Goal: Navigation & Orientation: Find specific page/section

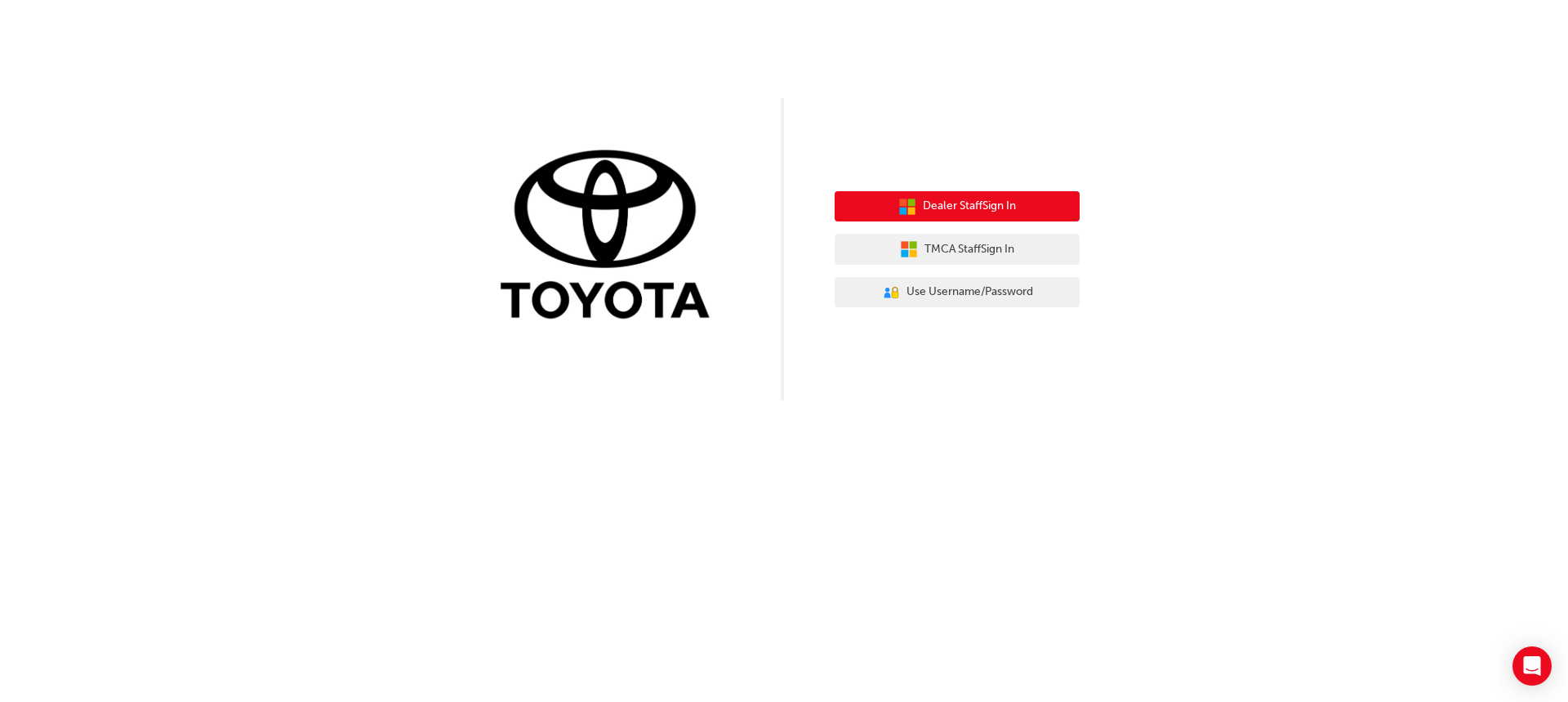
click at [988, 208] on span "Dealer Staff Sign In" at bounding box center [969, 207] width 93 height 19
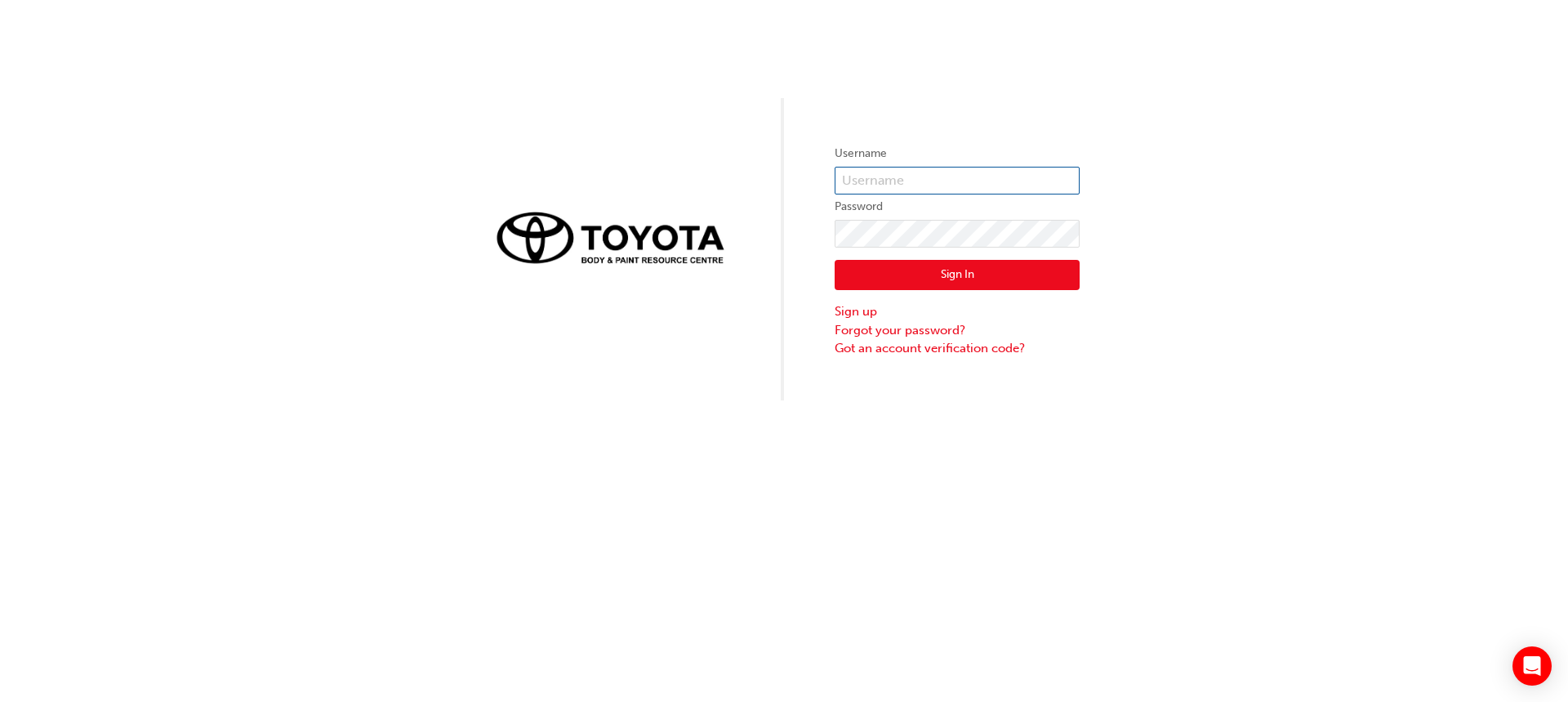
click at [937, 178] on input "text" at bounding box center [957, 180] width 245 height 28
drag, startPoint x: 984, startPoint y: 126, endPoint x: 1035, endPoint y: 104, distance: 55.5
click at [985, 125] on div "Username Password Sign In Sign up Forgot your password? Got an account verifica…" at bounding box center [784, 200] width 1568 height 401
click at [979, 188] on input "text" at bounding box center [957, 180] width 245 height 28
type input "darren.boyd"
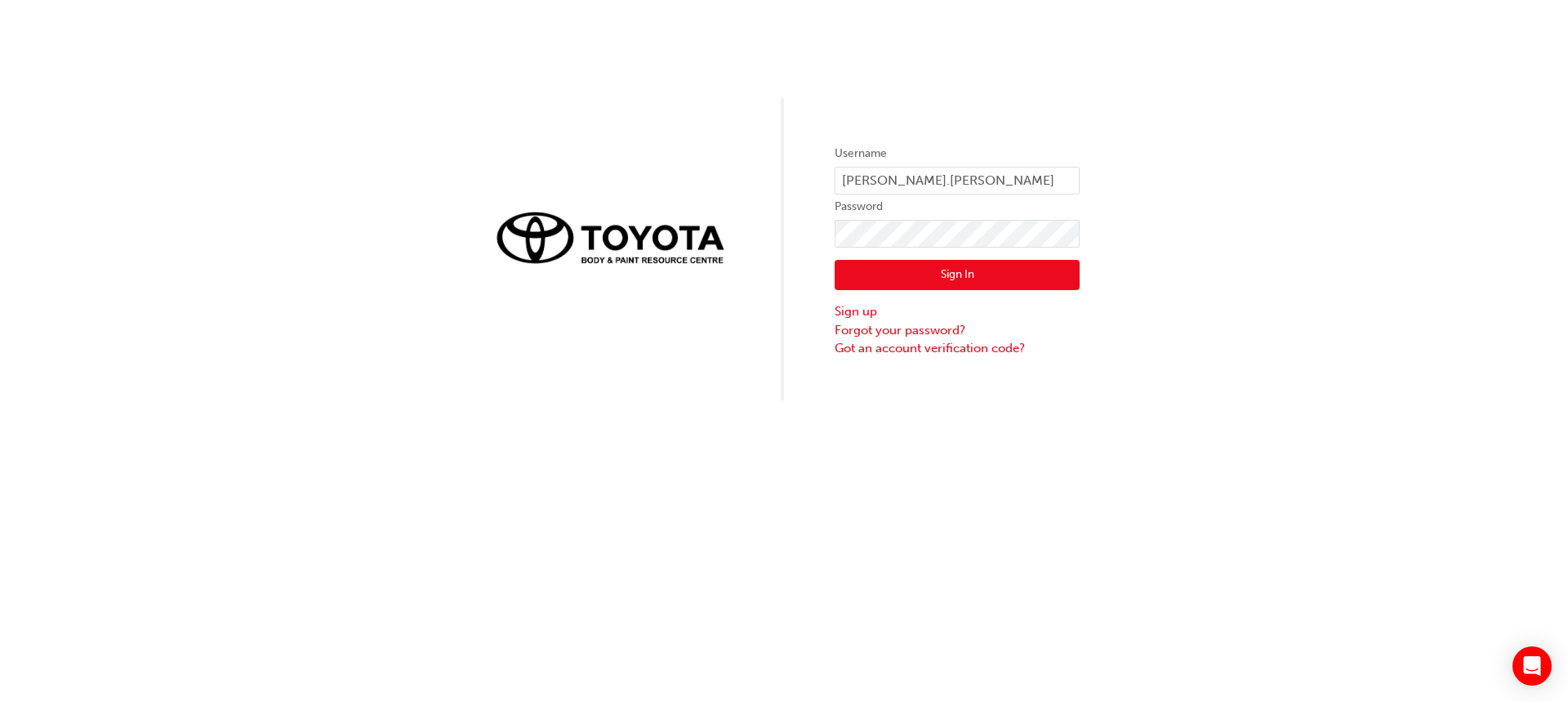
click at [957, 218] on form "Username darren.boyd Password Sign In Sign up Forgot your password? Got an acco…" at bounding box center [957, 250] width 245 height 214
click button "Sign In" at bounding box center [957, 275] width 245 height 31
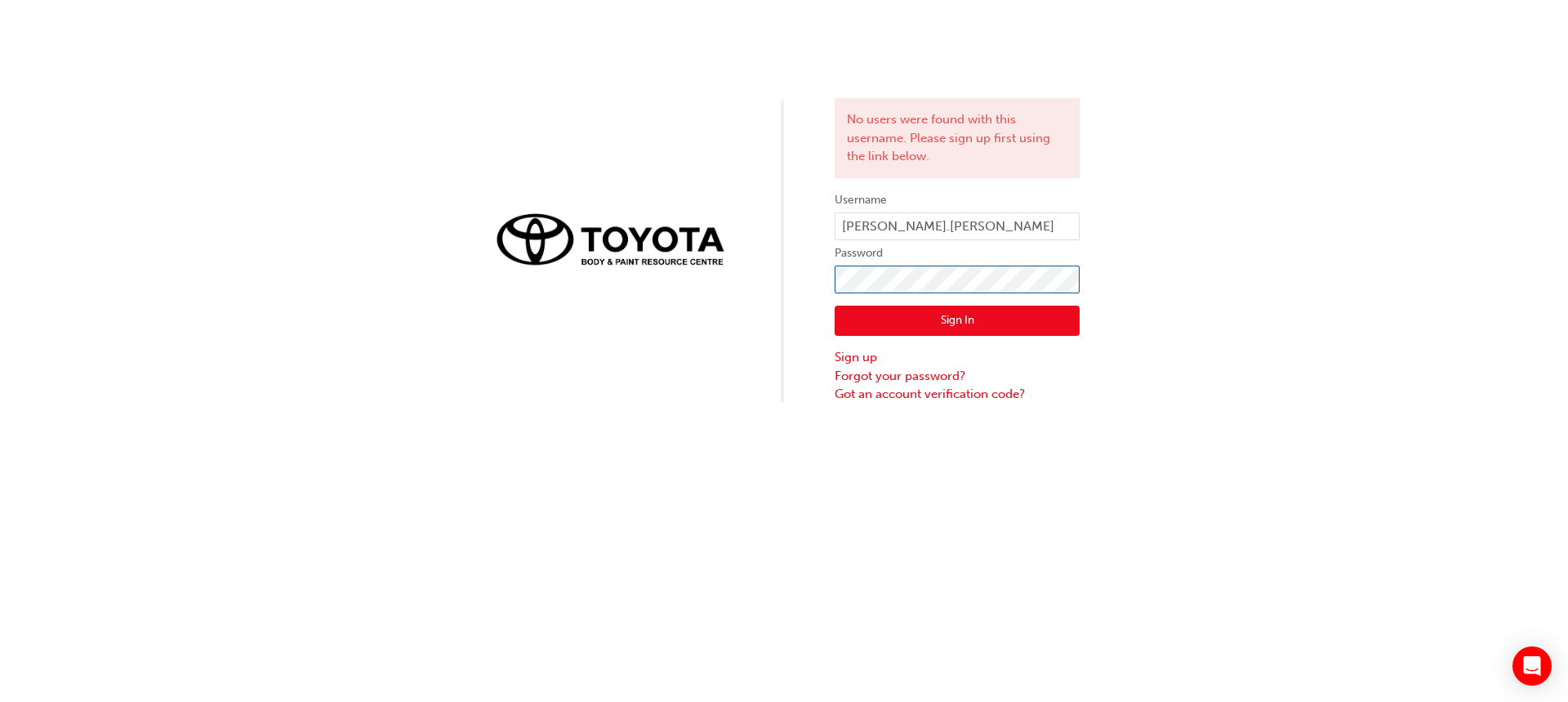
click at [812, 310] on div "No users were found with this username. Please sign up first using the link bel…" at bounding box center [784, 202] width 1568 height 404
click button "Sign In" at bounding box center [957, 321] width 245 height 31
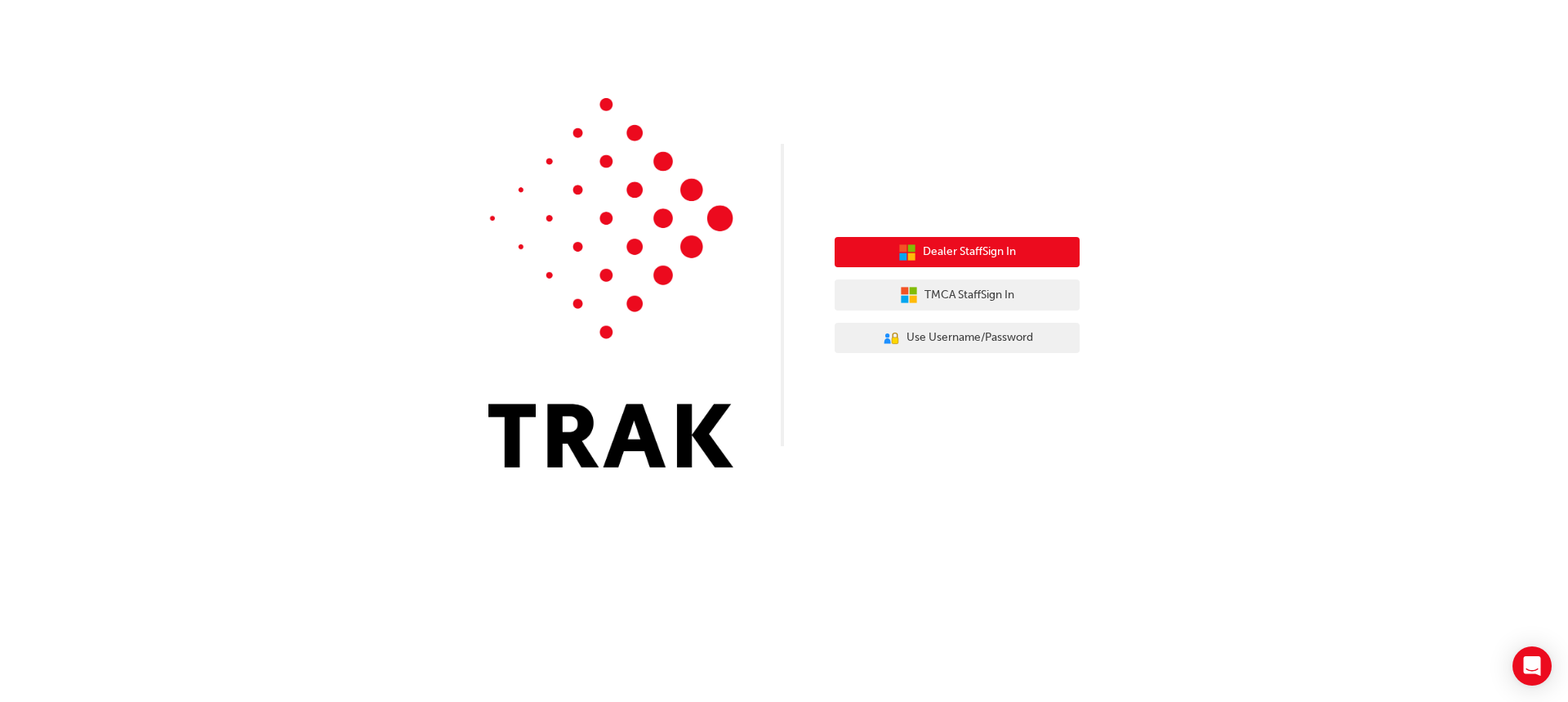
click at [995, 255] on span "Dealer Staff Sign In" at bounding box center [969, 252] width 93 height 19
click at [996, 257] on span "Dealer Staff Sign In" at bounding box center [969, 252] width 93 height 19
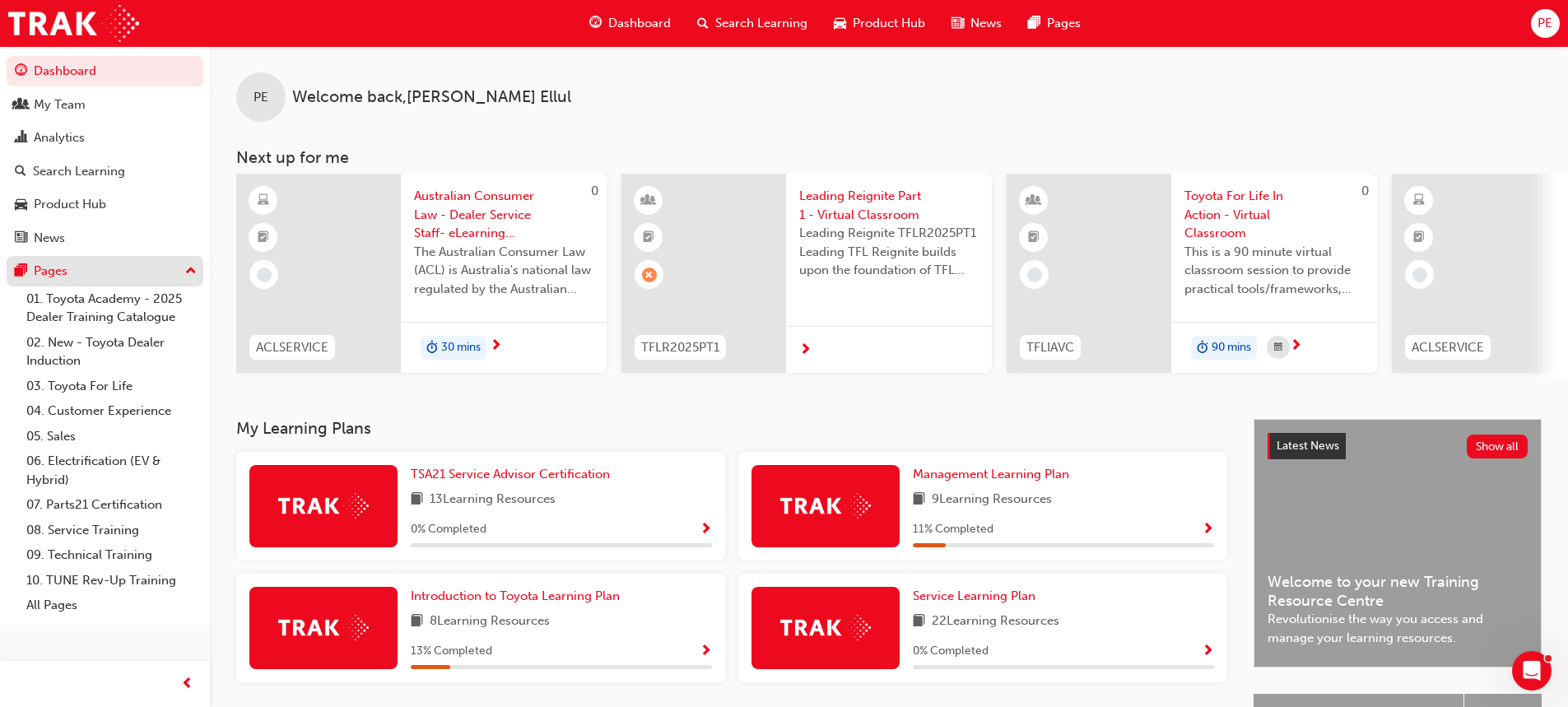
click at [28, 264] on div "Pages" at bounding box center [105, 271] width 181 height 21
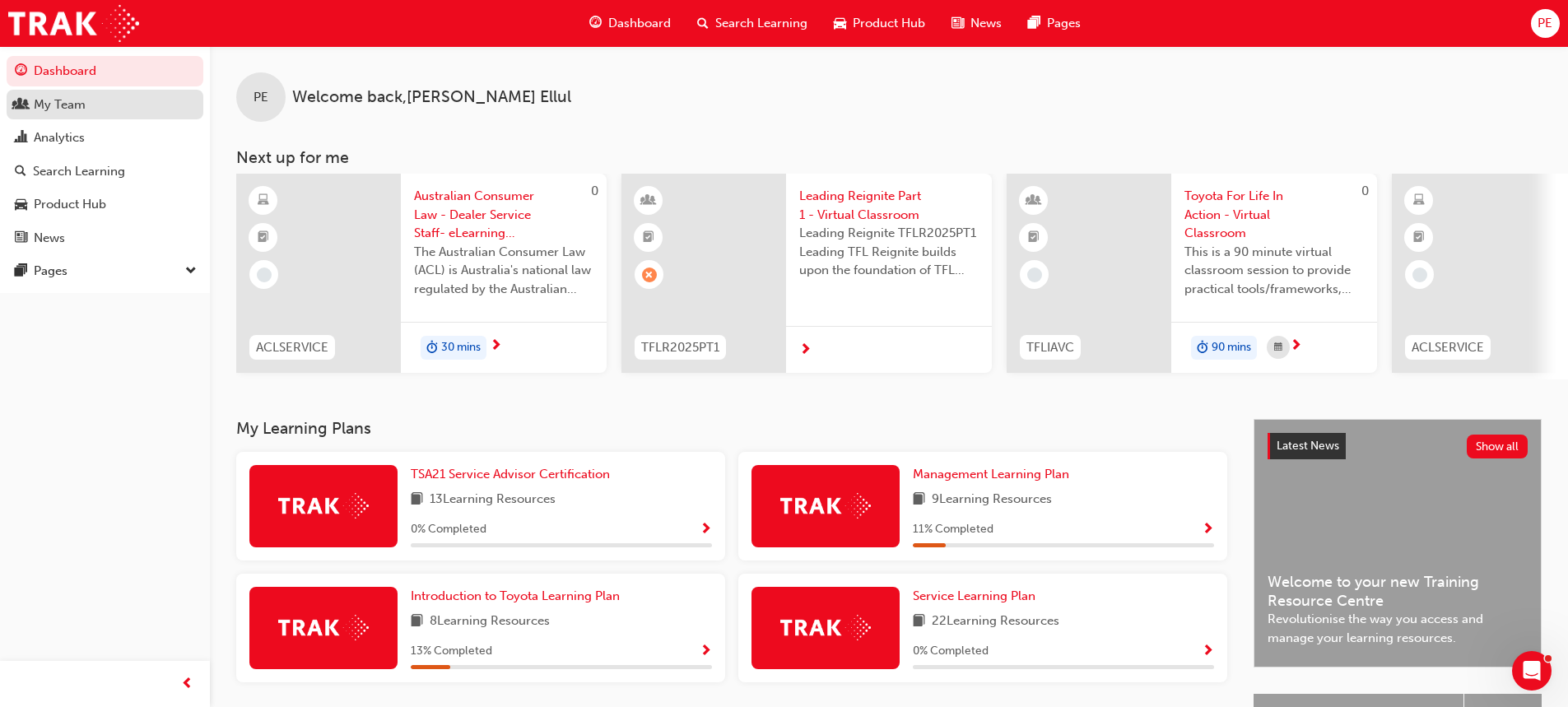
click at [48, 93] on link "My Team" at bounding box center [105, 104] width 197 height 30
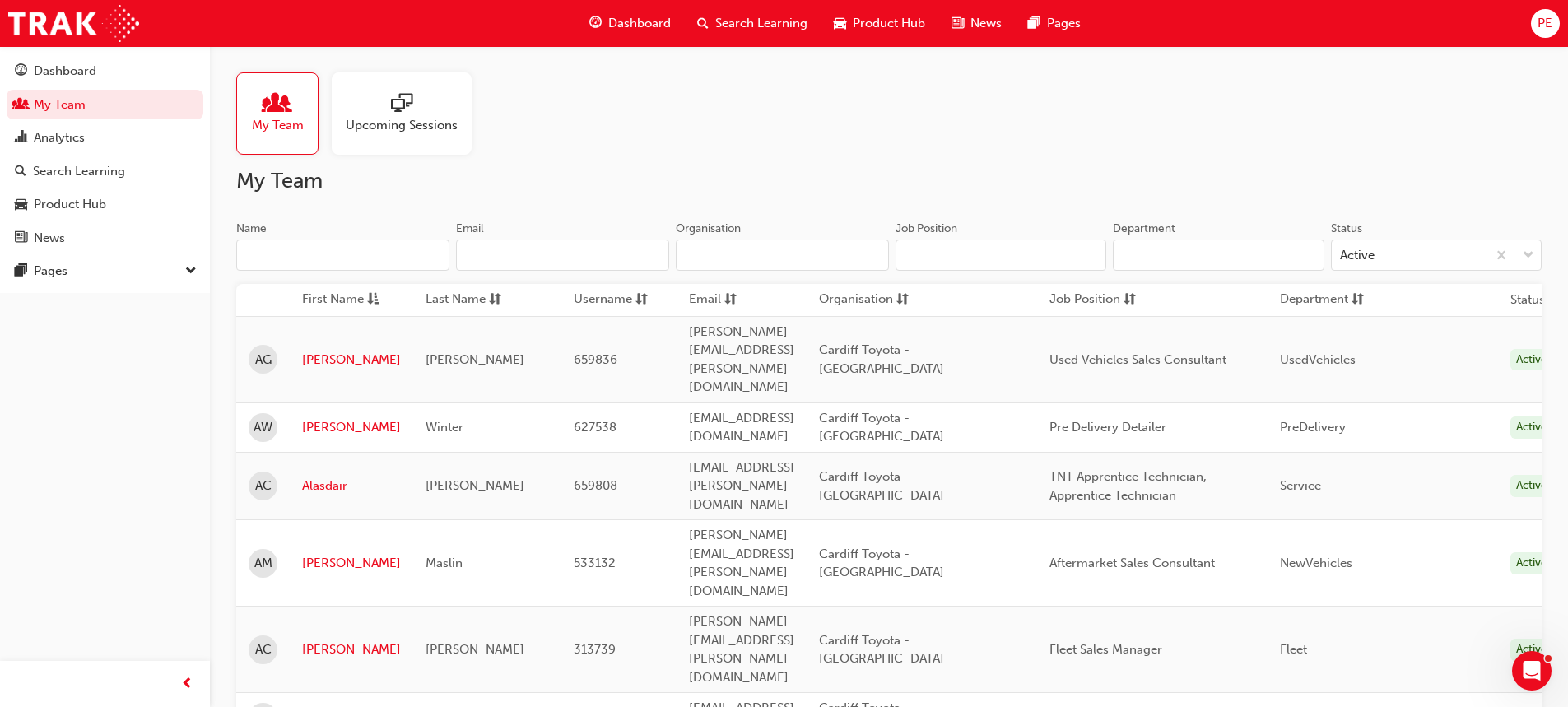
click at [390, 110] on div at bounding box center [402, 104] width 112 height 23
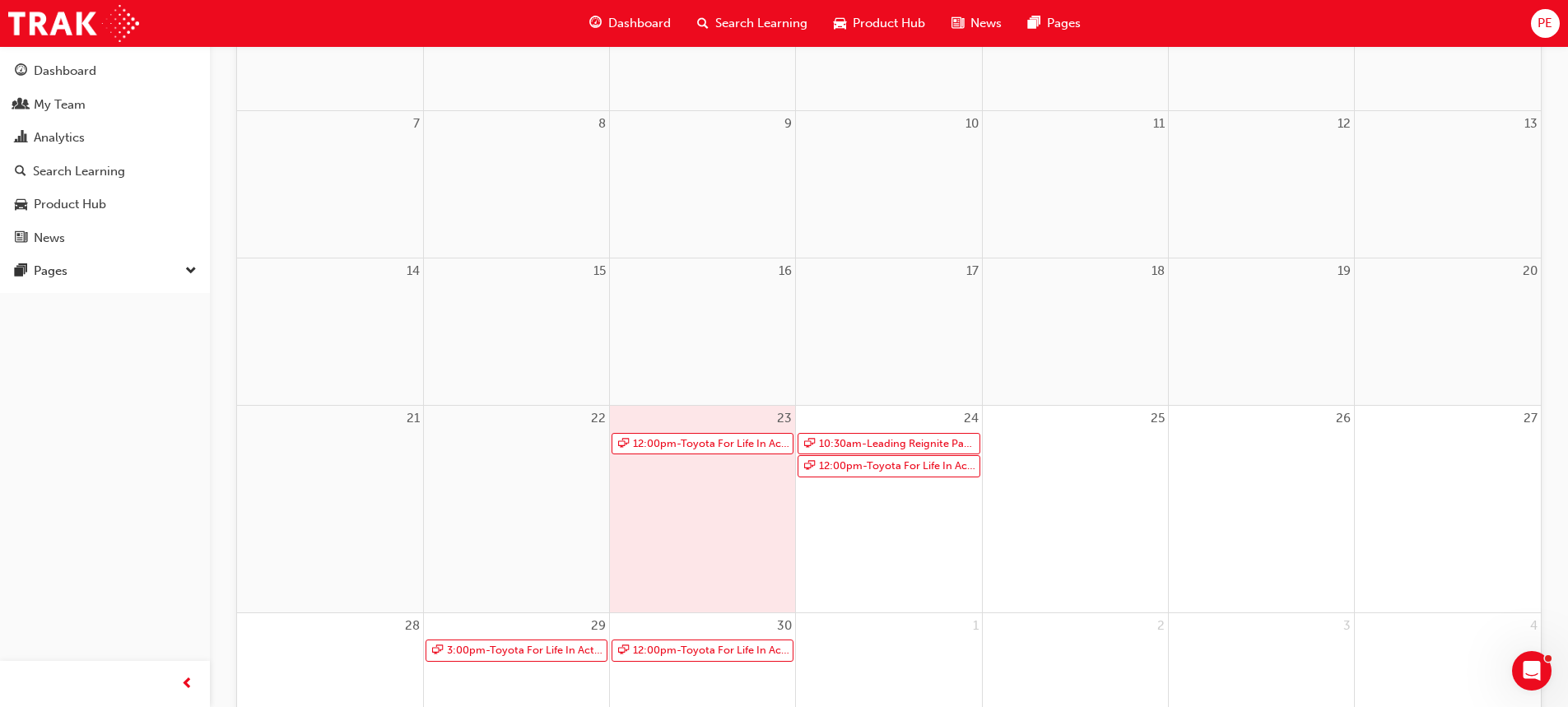
scroll to position [329, 0]
click at [704, 441] on link "12:00pm - Toyota For Life In Action - Virtual Classroom" at bounding box center [702, 443] width 181 height 22
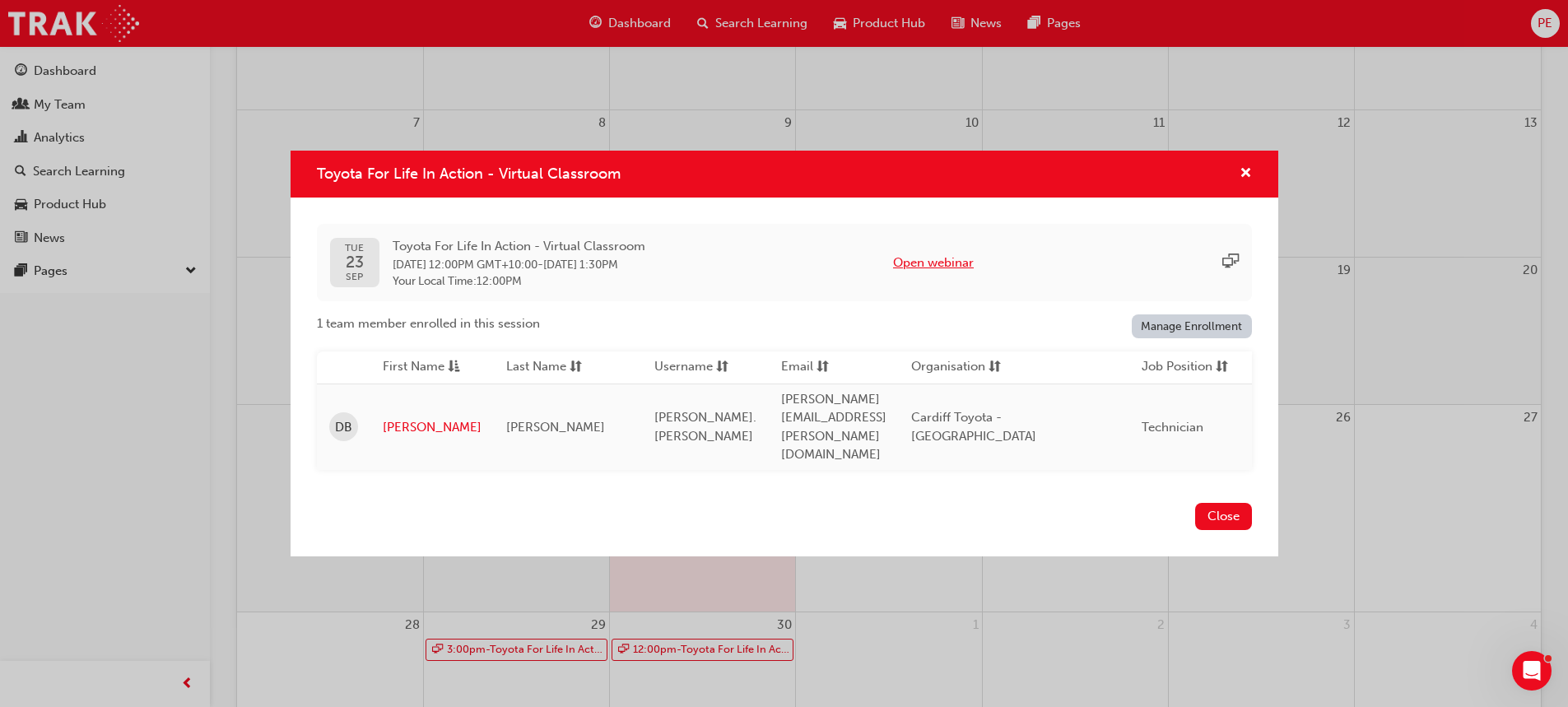
click at [962, 273] on button "Open webinar" at bounding box center [933, 263] width 81 height 19
